Goal: Transaction & Acquisition: Subscribe to service/newsletter

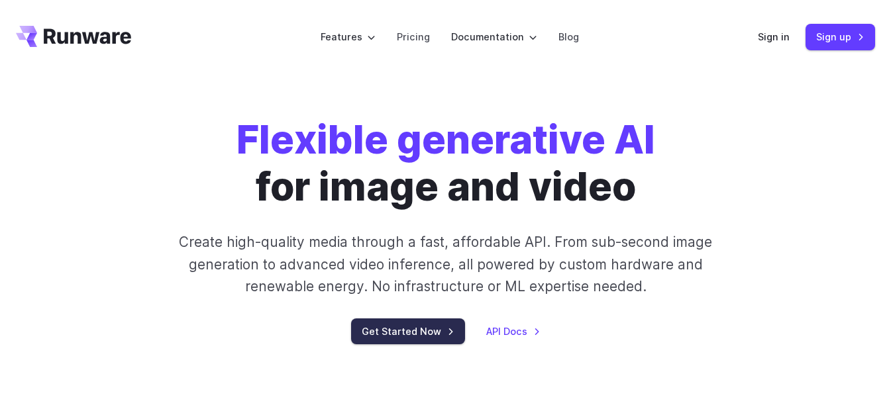
click at [415, 322] on link "Get Started Now" at bounding box center [408, 332] width 114 height 26
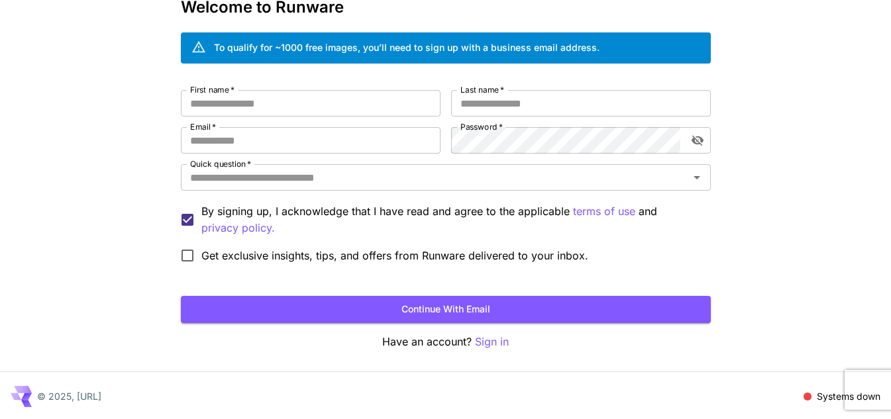
scroll to position [79, 0]
